Goal: Task Accomplishment & Management: Complete application form

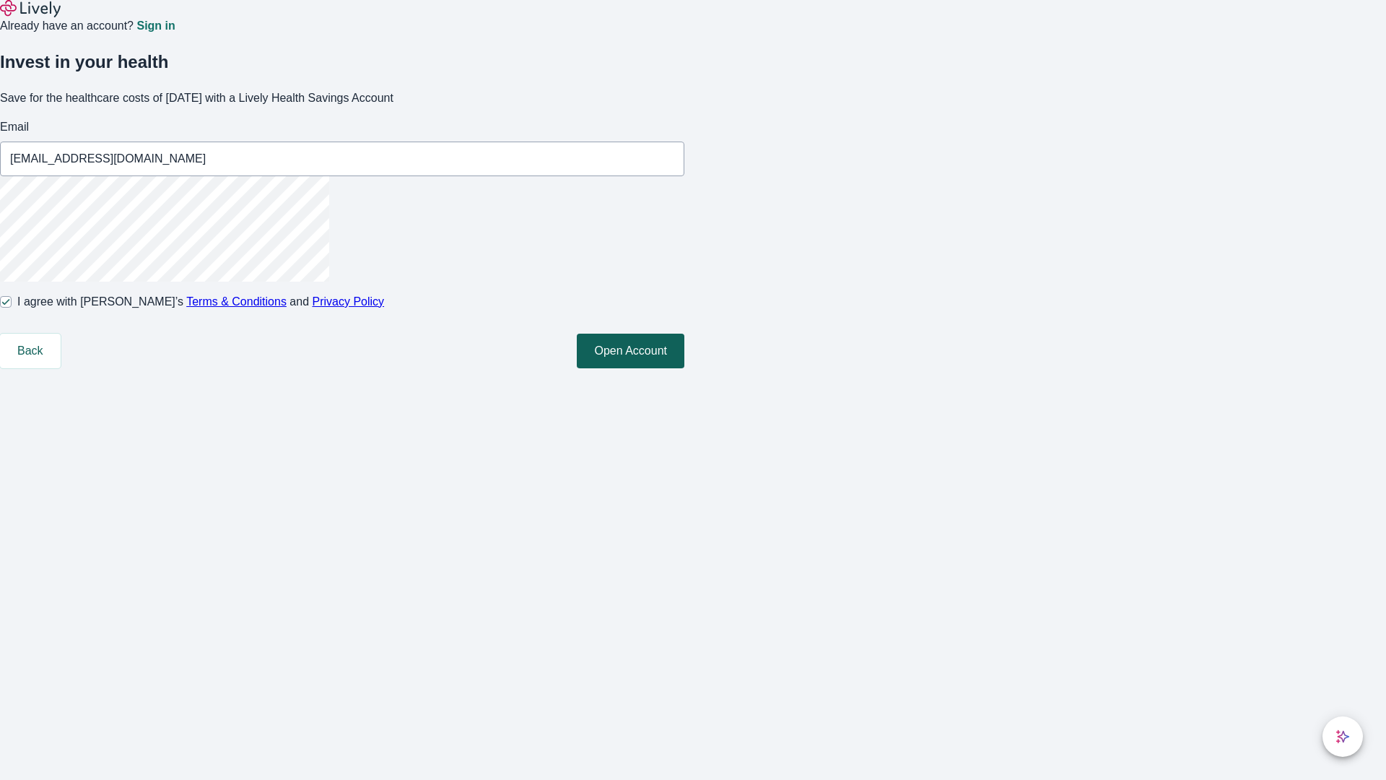
click at [684, 368] on button "Open Account" at bounding box center [631, 350] width 108 height 35
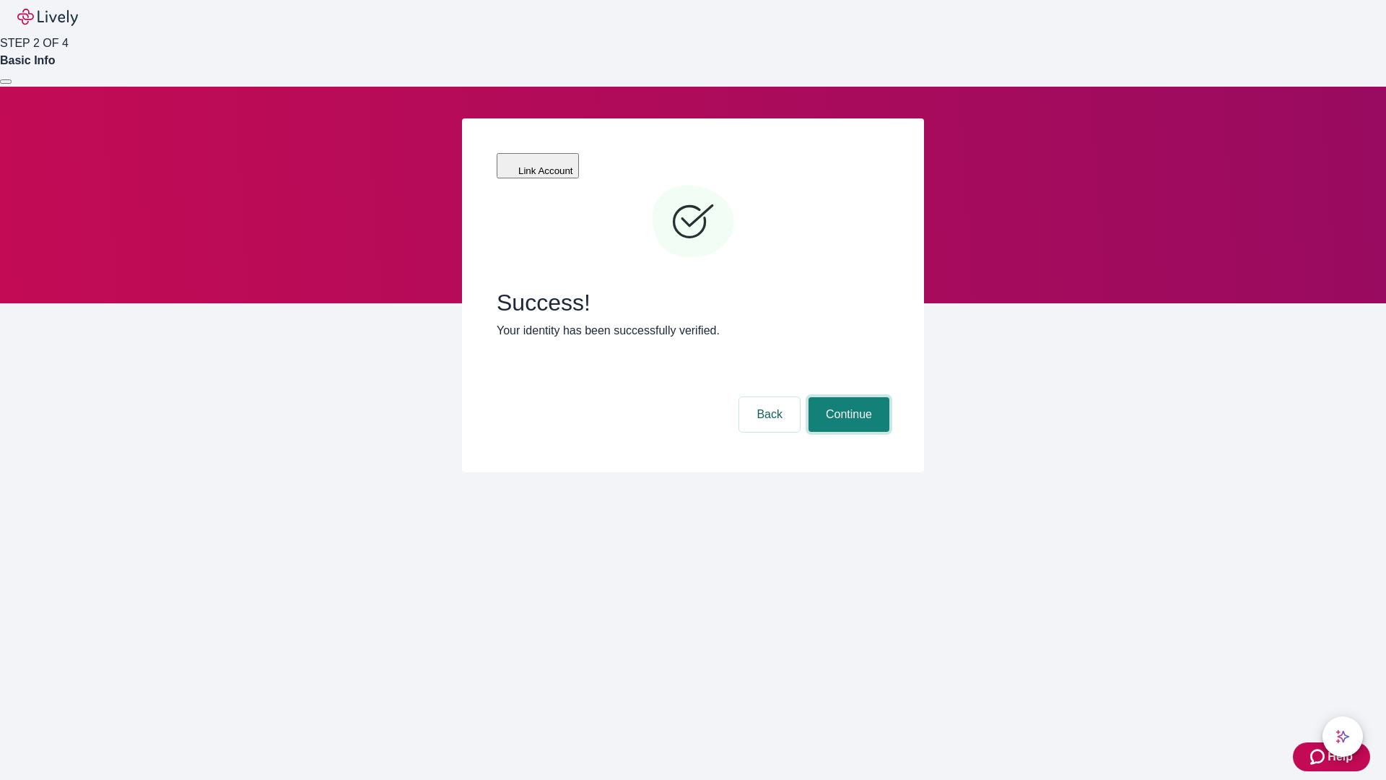
click at [847, 397] on button "Continue" at bounding box center [848, 414] width 81 height 35
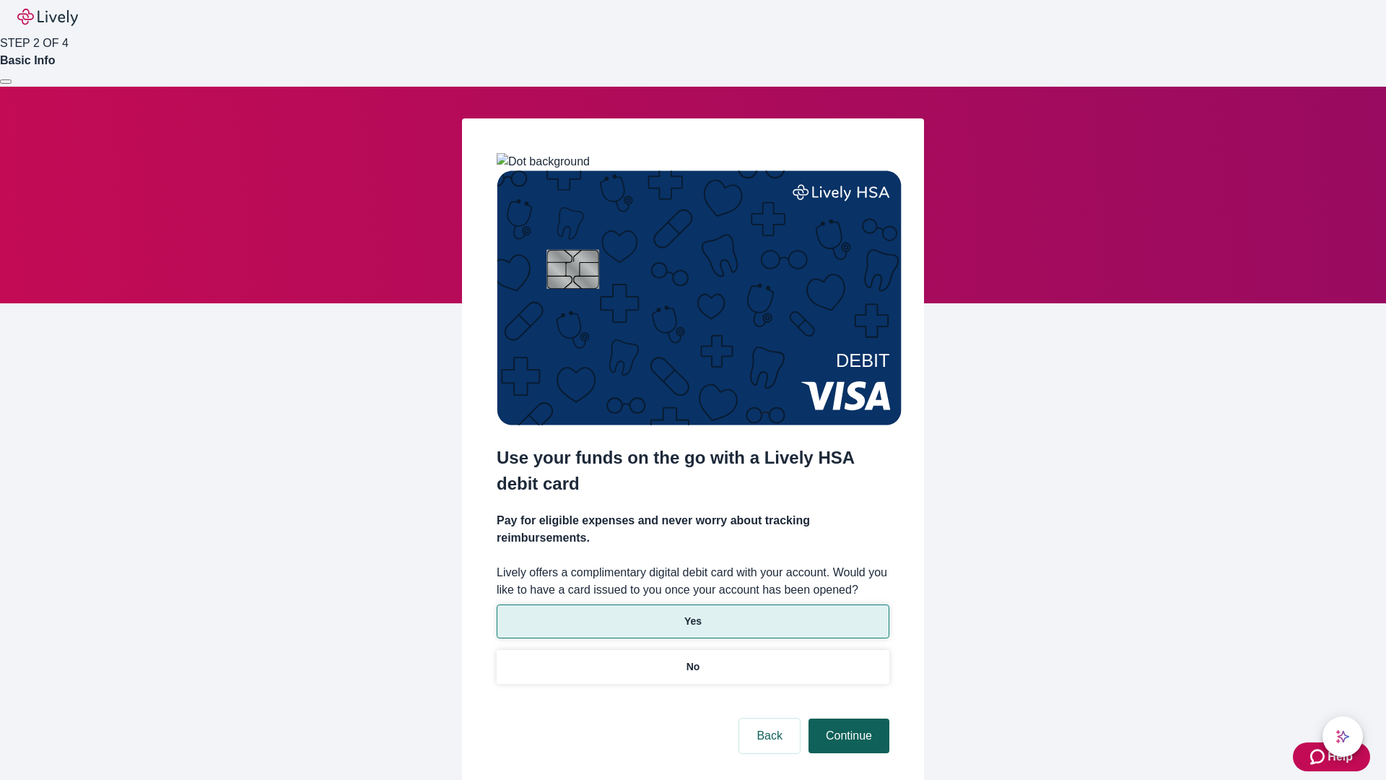
click at [692, 614] on p "Yes" at bounding box center [692, 621] width 17 height 15
click at [847, 718] on button "Continue" at bounding box center [848, 735] width 81 height 35
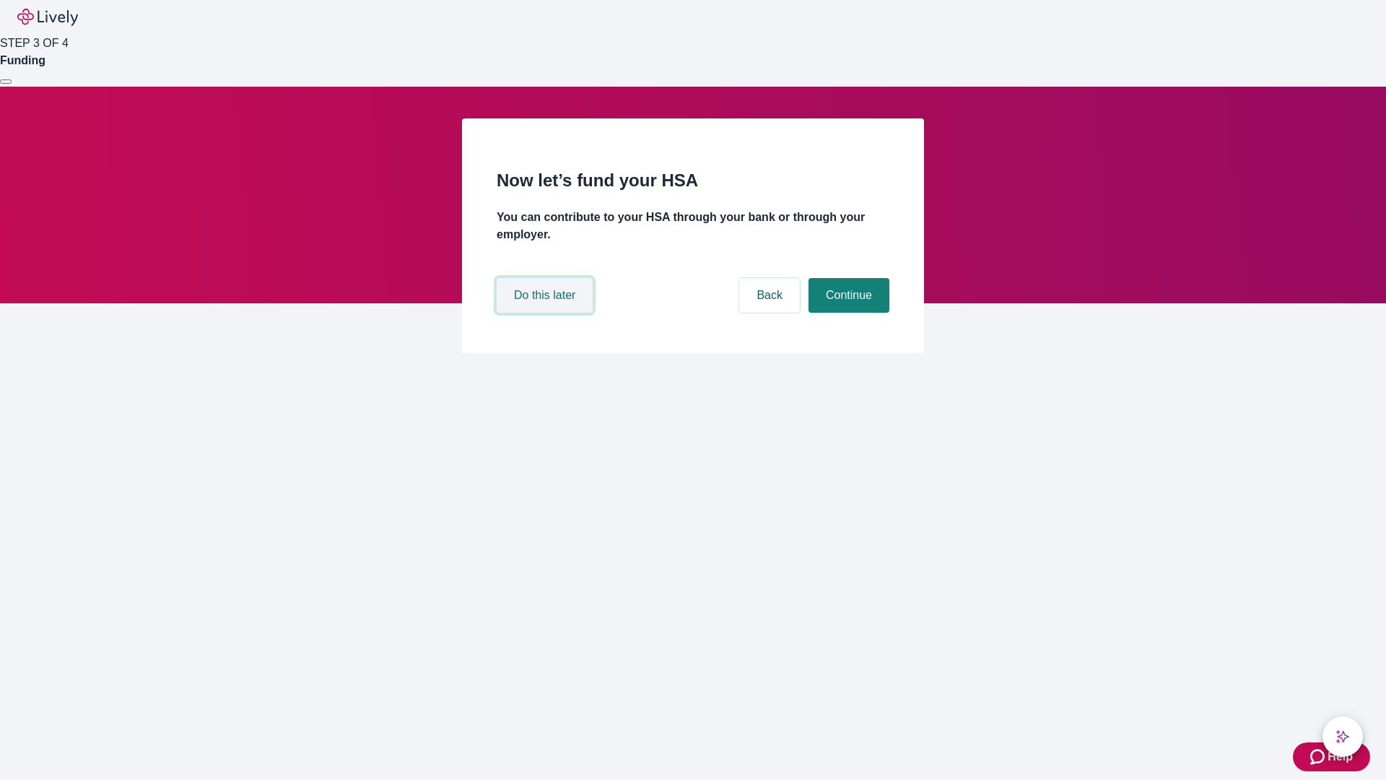
click at [546, 313] on button "Do this later" at bounding box center [545, 295] width 96 height 35
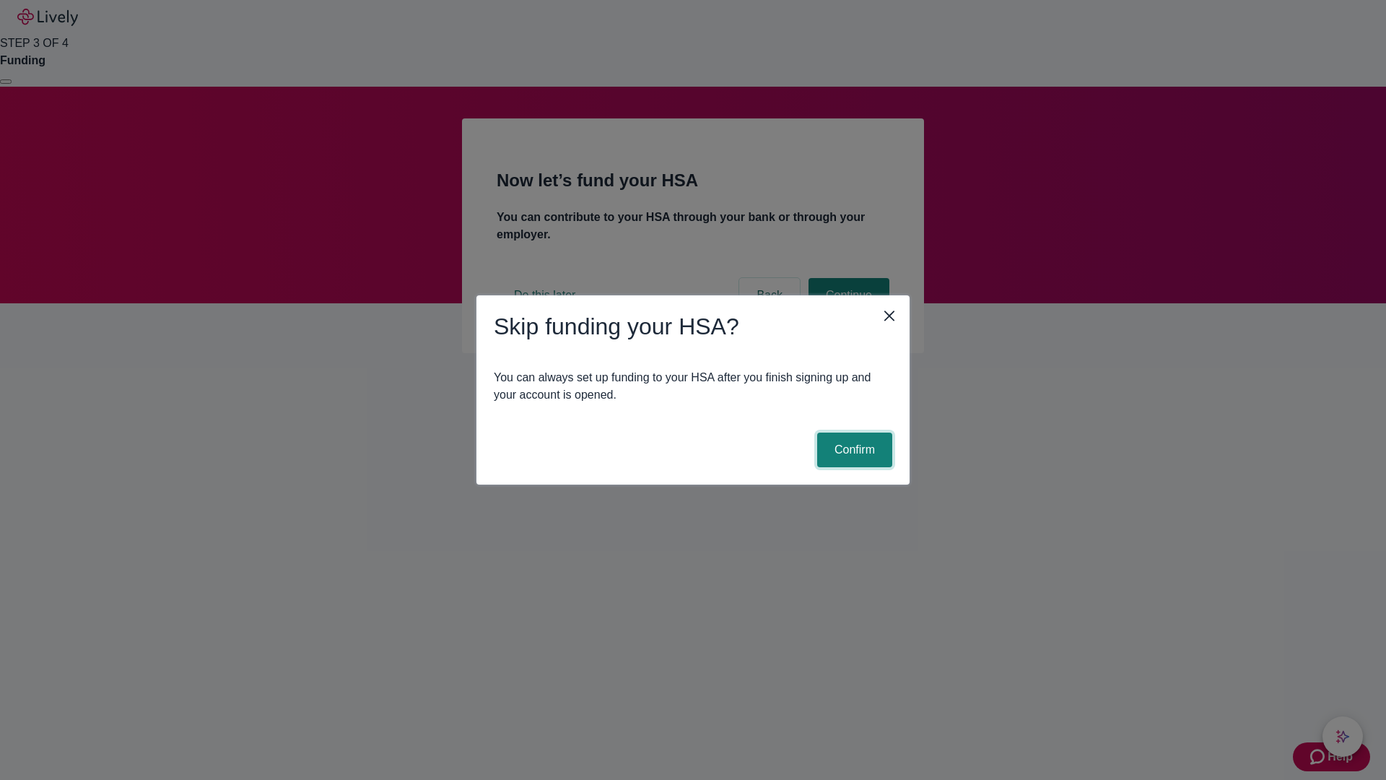
click at [852, 450] on button "Confirm" at bounding box center [854, 449] width 75 height 35
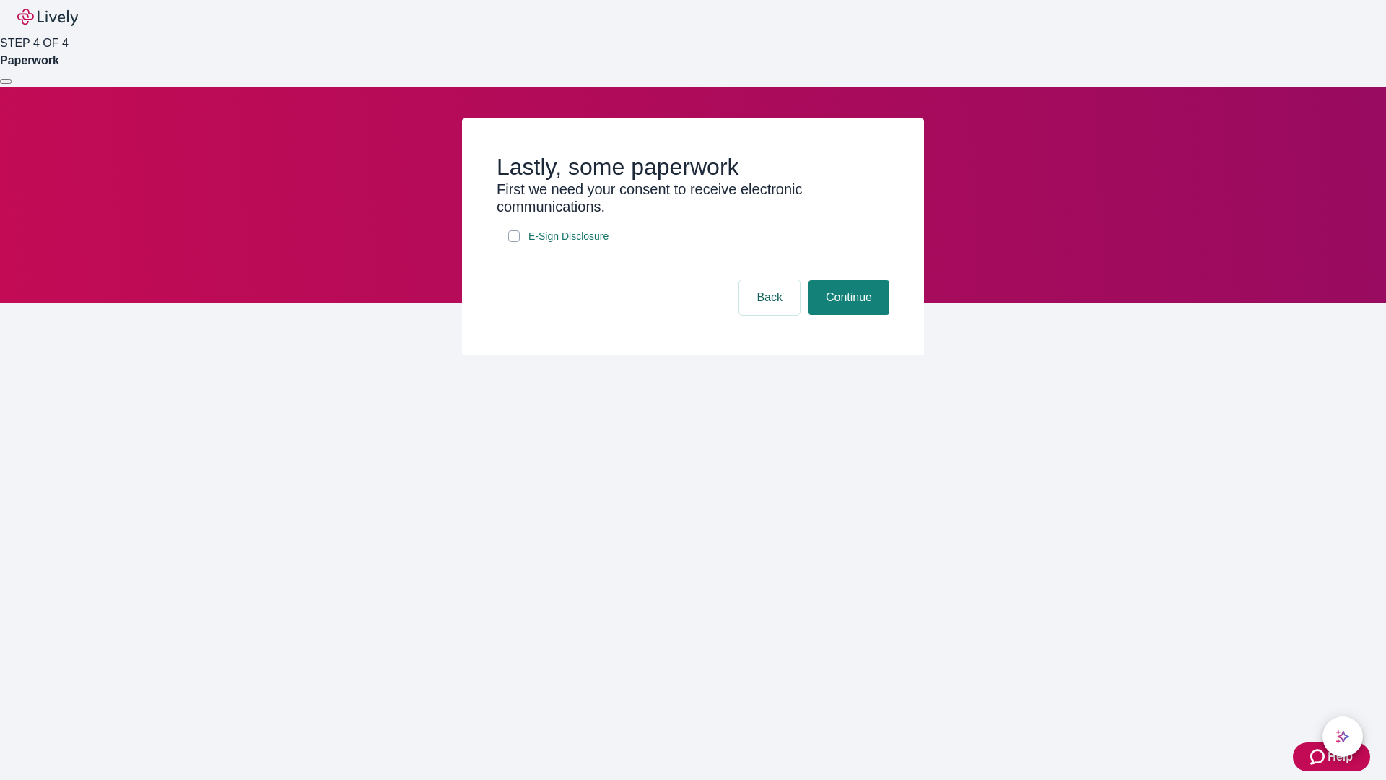
click at [514, 242] on input "E-Sign Disclosure" at bounding box center [514, 236] width 12 height 12
checkbox input "true"
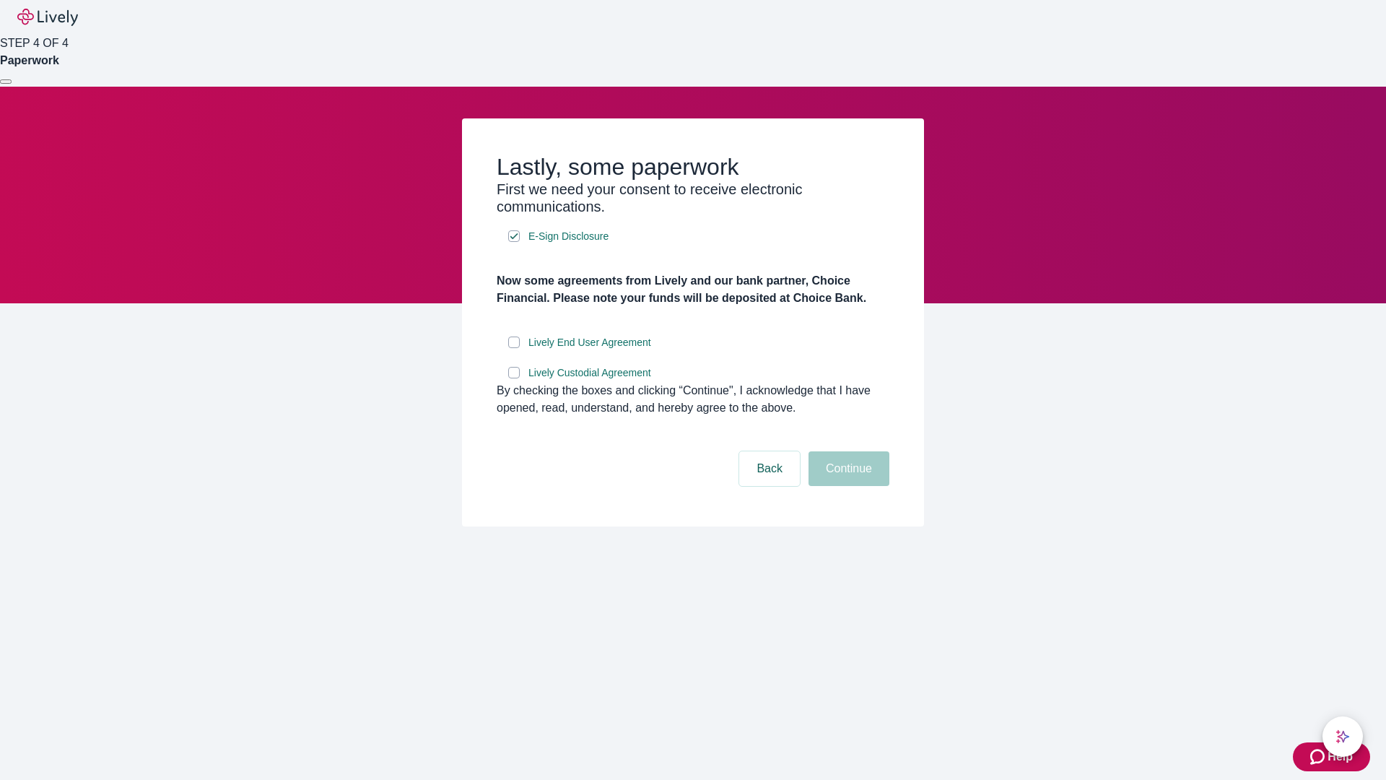
click at [514, 348] on input "Lively End User Agreement" at bounding box center [514, 342] width 12 height 12
checkbox input "true"
click at [514, 378] on input "Lively Custodial Agreement" at bounding box center [514, 373] width 12 height 12
checkbox input "true"
click at [847, 486] on button "Continue" at bounding box center [848, 468] width 81 height 35
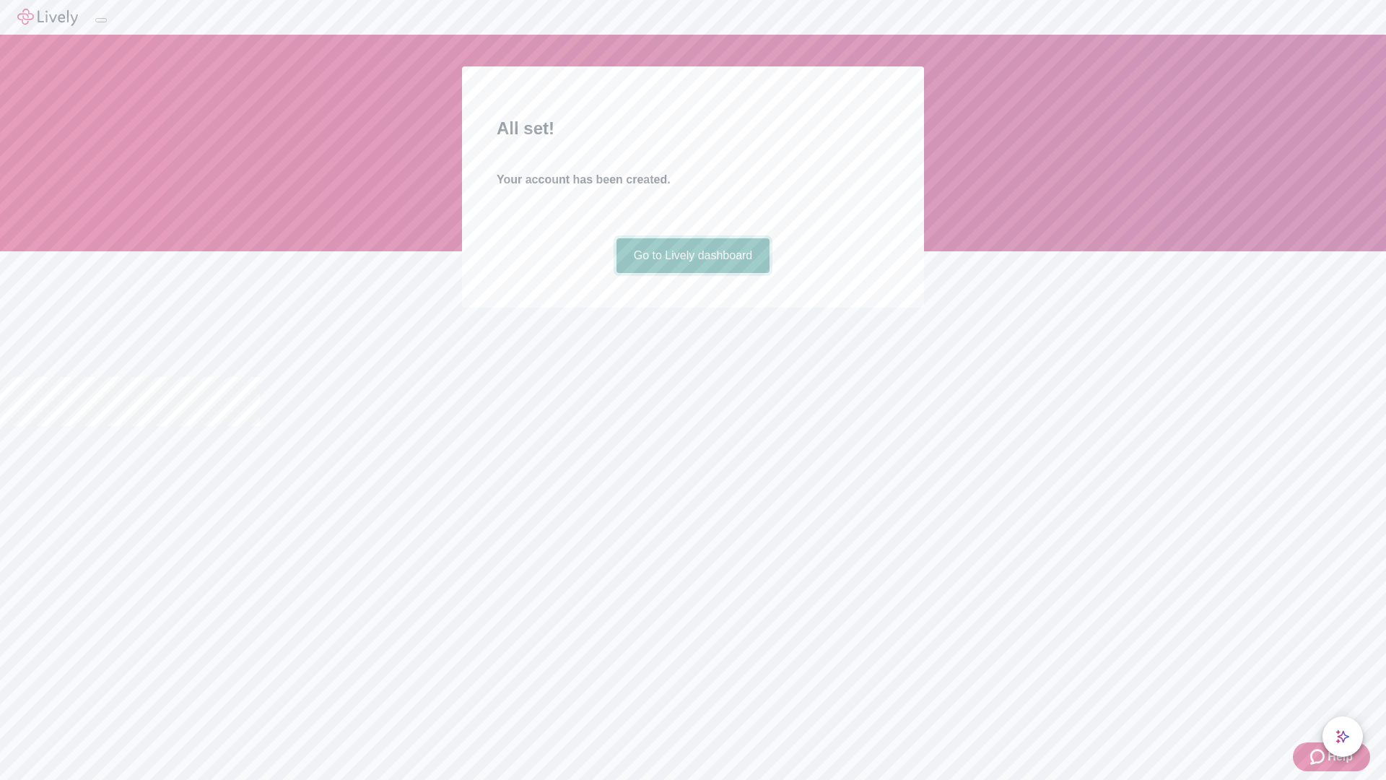
click at [692, 273] on link "Go to Lively dashboard" at bounding box center [693, 255] width 154 height 35
